Goal: Task Accomplishment & Management: Manage account settings

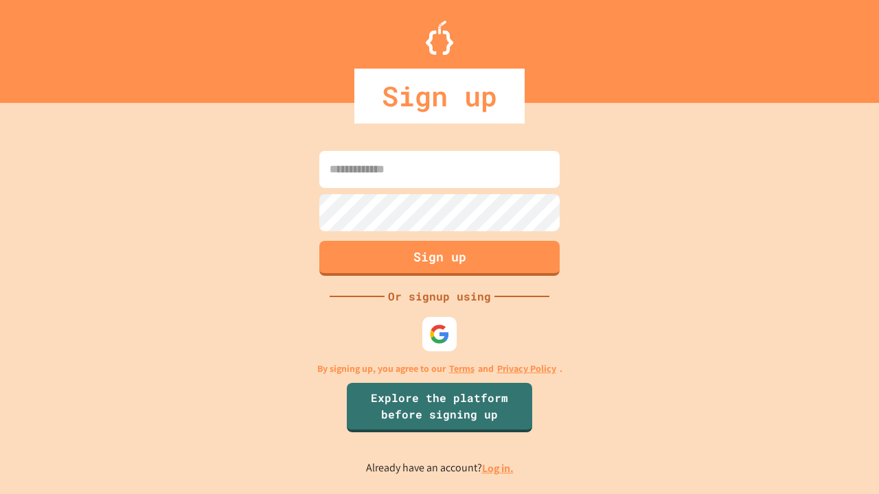
click at [498, 468] on link "Log in." at bounding box center [498, 468] width 32 height 14
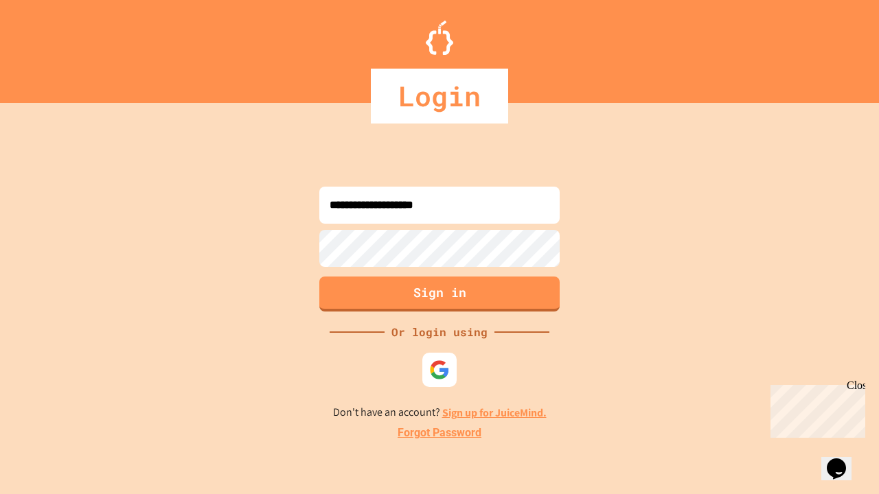
type input "**********"
